Goal: Task Accomplishment & Management: Use online tool/utility

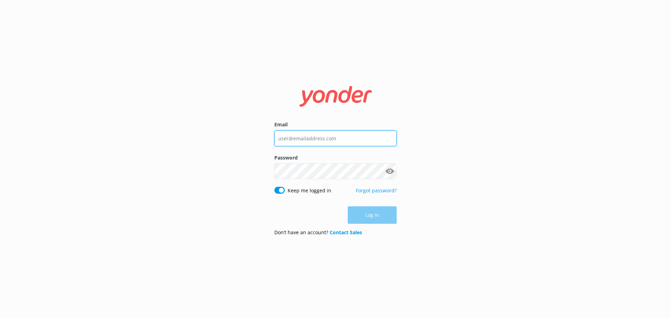
type input "[EMAIL_ADDRESS][DOMAIN_NAME]"
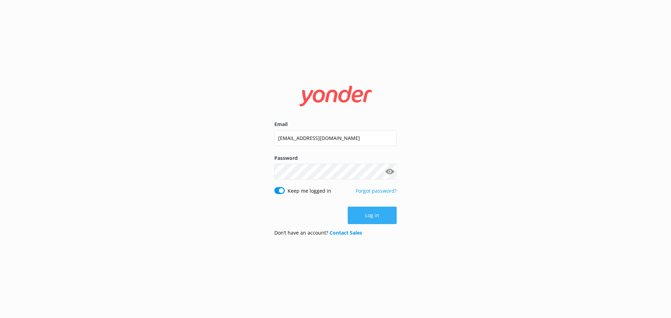
click at [364, 209] on button "Log in" at bounding box center [372, 215] width 49 height 17
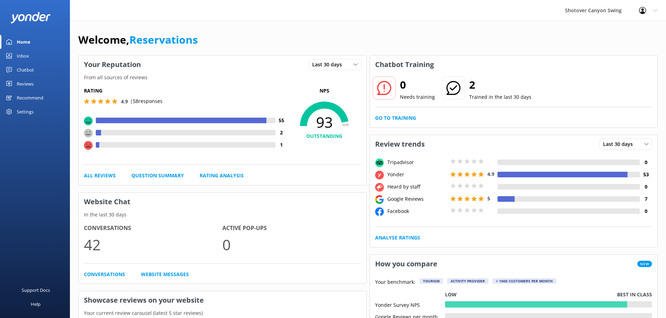
click at [25, 55] on div "Inbox" at bounding box center [23, 56] width 12 height 14
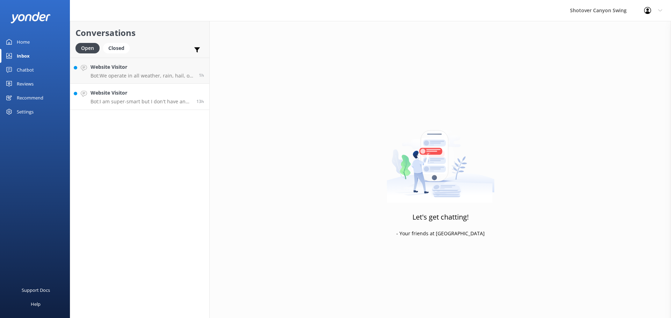
click at [148, 101] on p "Bot: I am super-smart but I don't have an answer for that in my knowledge base,…" at bounding box center [140, 102] width 101 height 6
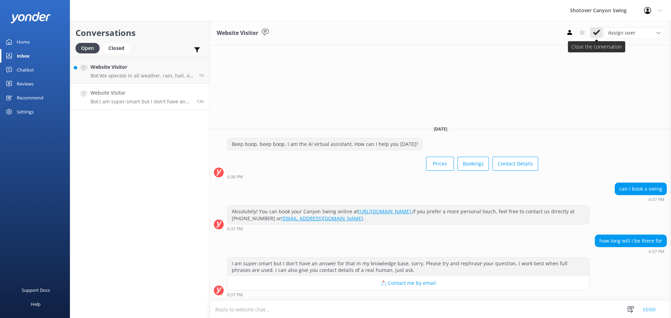
click at [601, 31] on button at bounding box center [596, 32] width 13 height 10
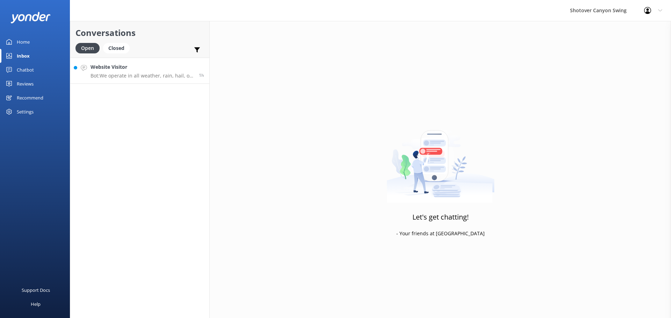
click at [123, 74] on p "Bot: We operate in all weather, rain, hail, or shine. However, if you're worrie…" at bounding box center [141, 76] width 103 height 6
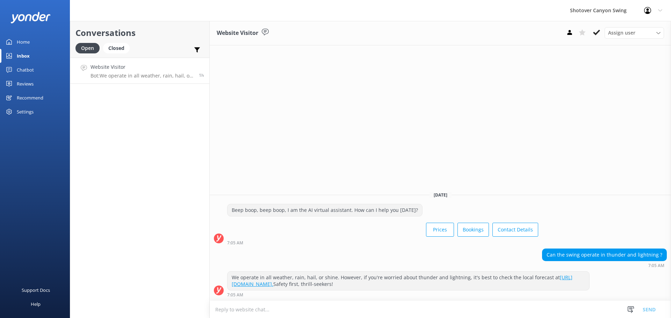
click at [319, 285] on link "[URL][DOMAIN_NAME]." at bounding box center [402, 281] width 341 height 14
